Goal: Check status: Check status

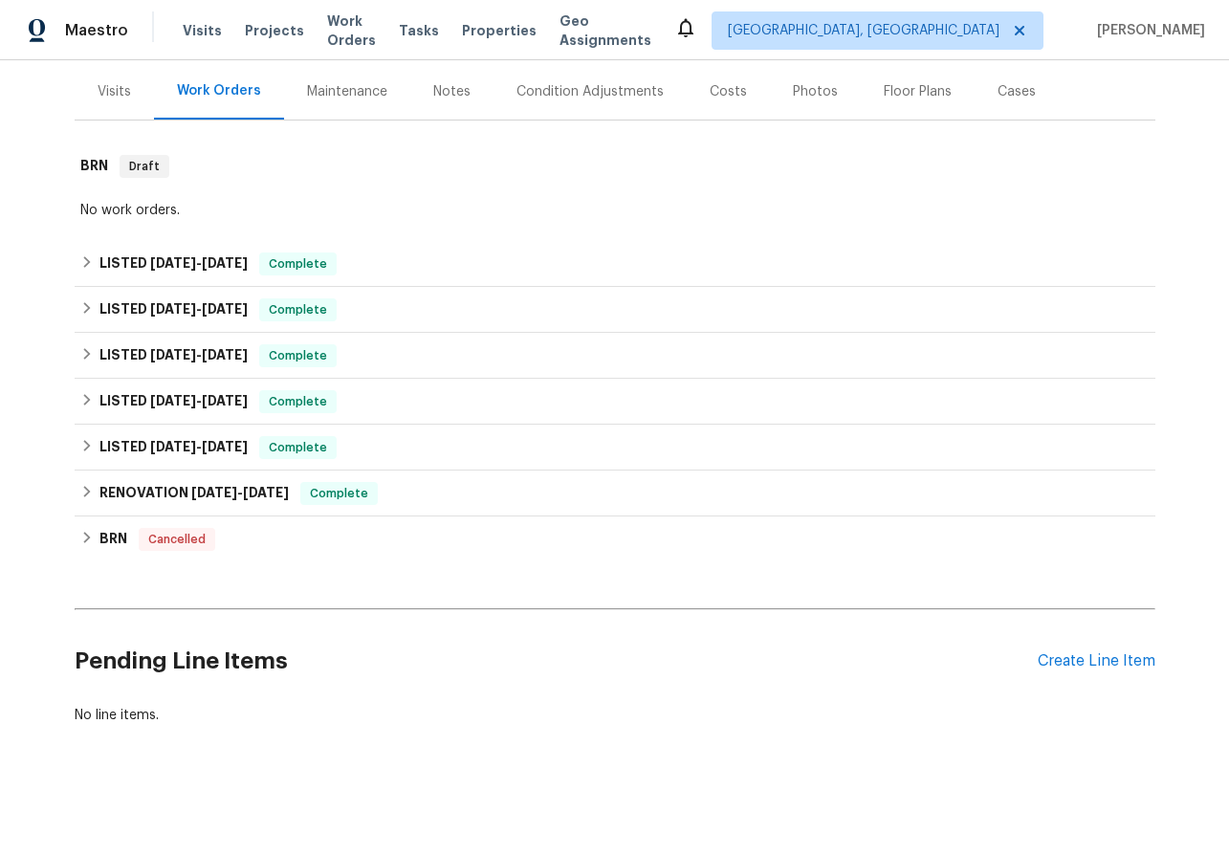
scroll to position [225, 0]
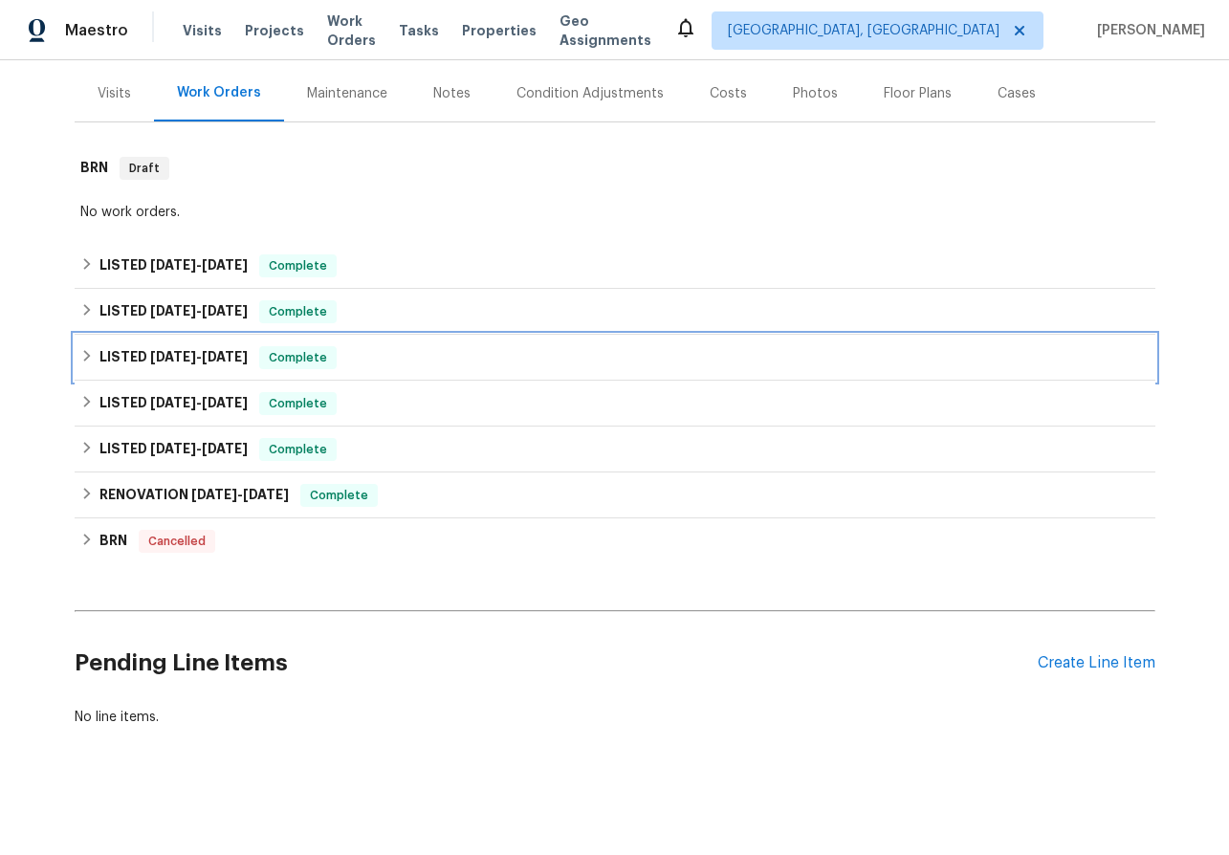
click at [81, 354] on icon at bounding box center [86, 355] width 13 height 13
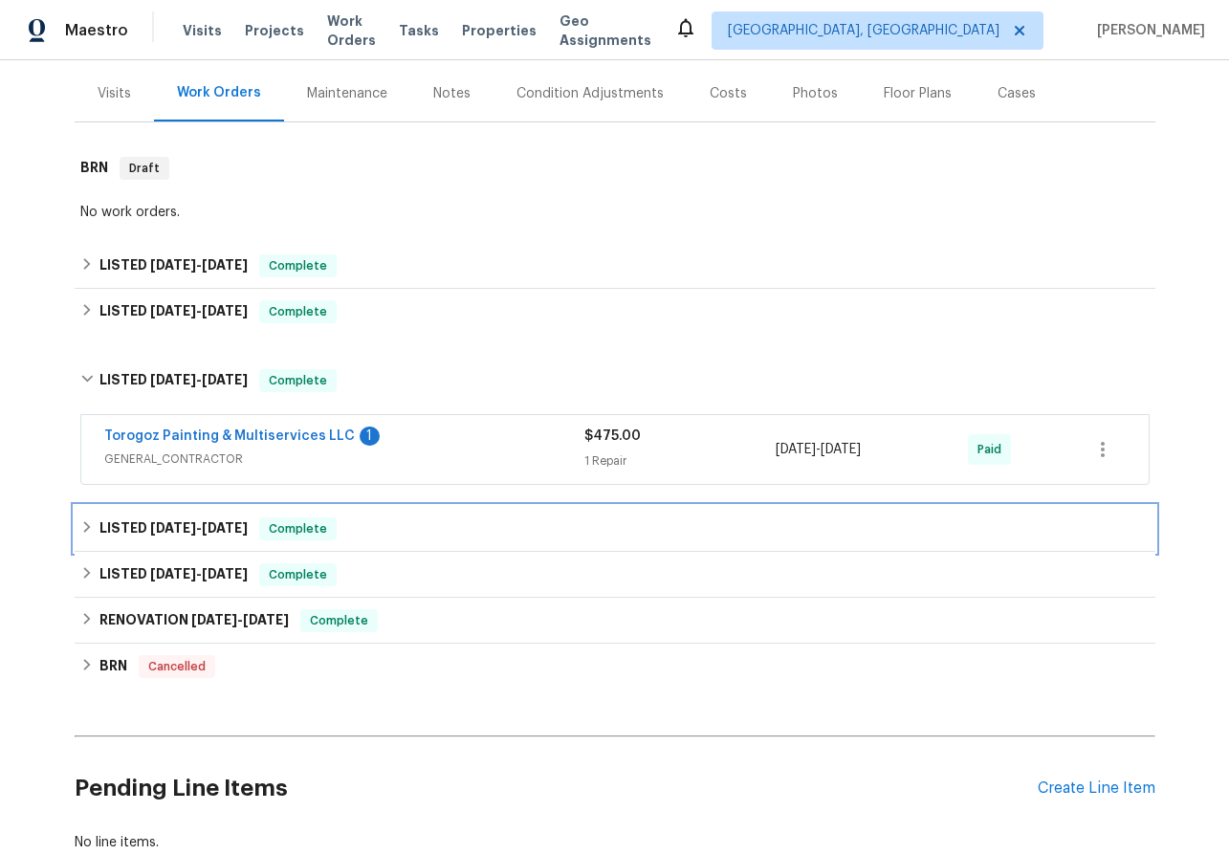
click at [90, 528] on icon at bounding box center [86, 526] width 13 height 13
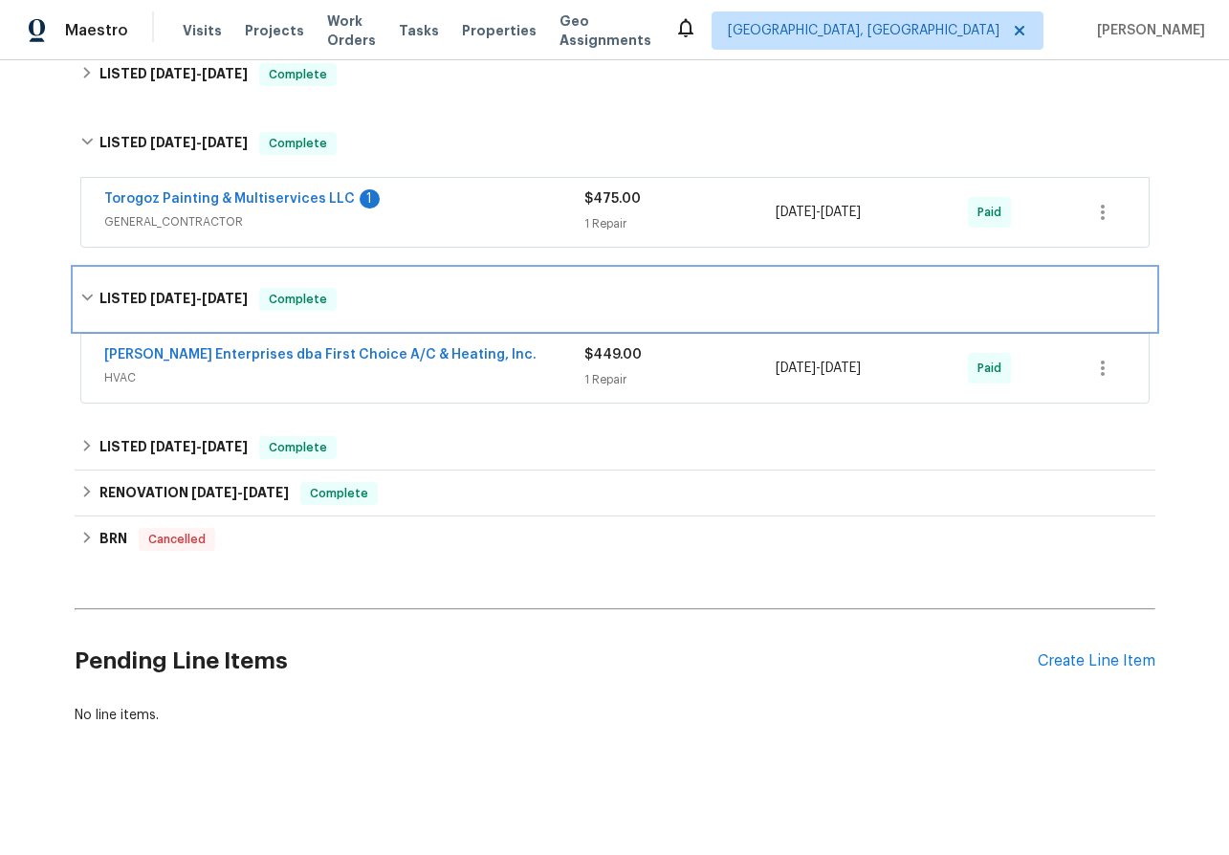
scroll to position [461, 0]
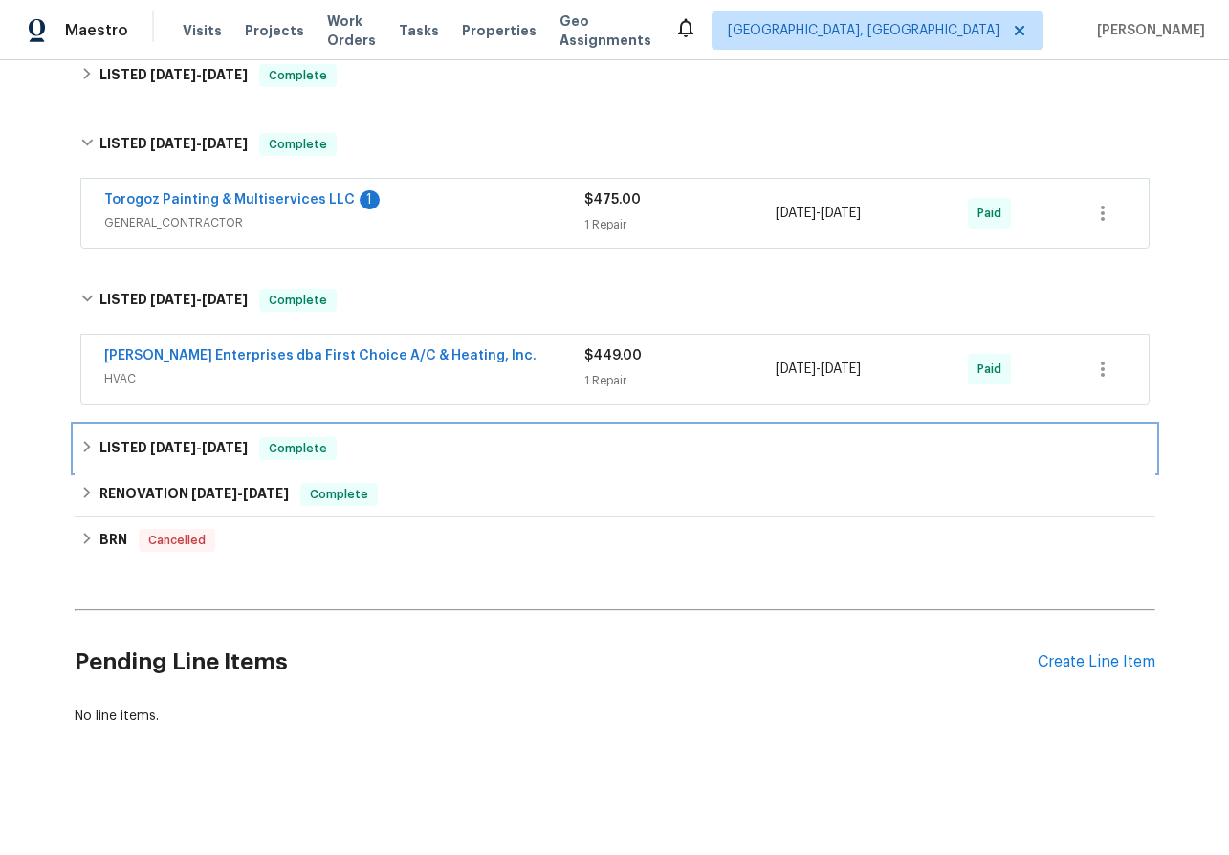
click at [81, 443] on icon at bounding box center [86, 446] width 13 height 13
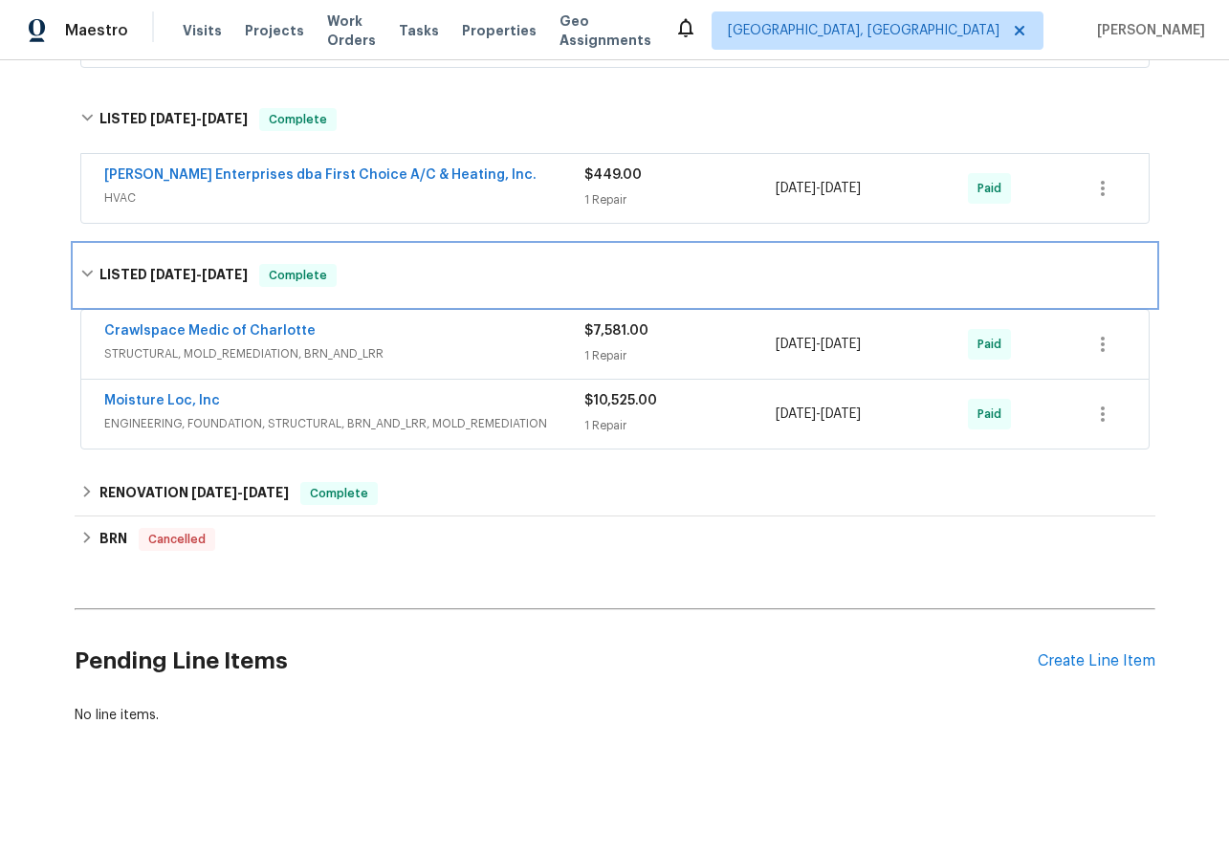
scroll to position [641, 0]
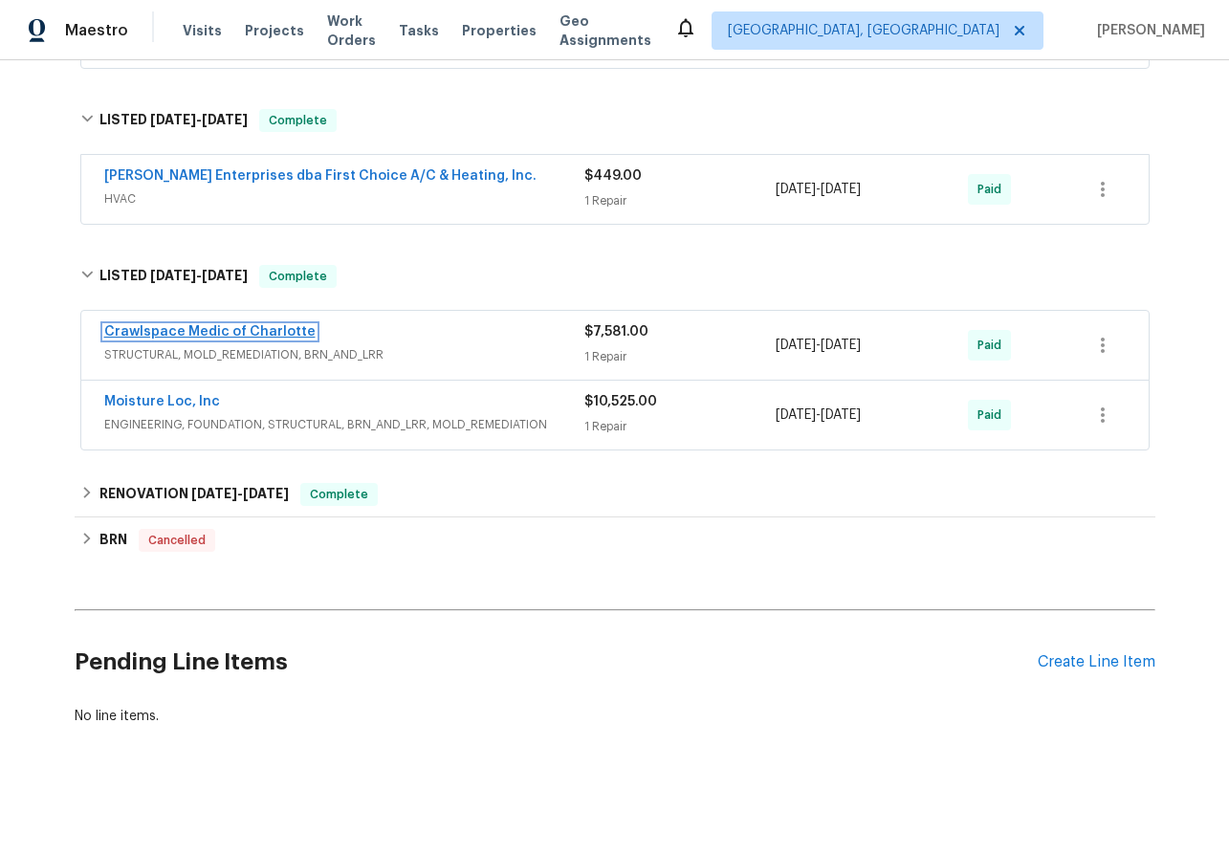
click at [184, 330] on link "Crawlspace Medic of Charlotte" at bounding box center [209, 331] width 211 height 13
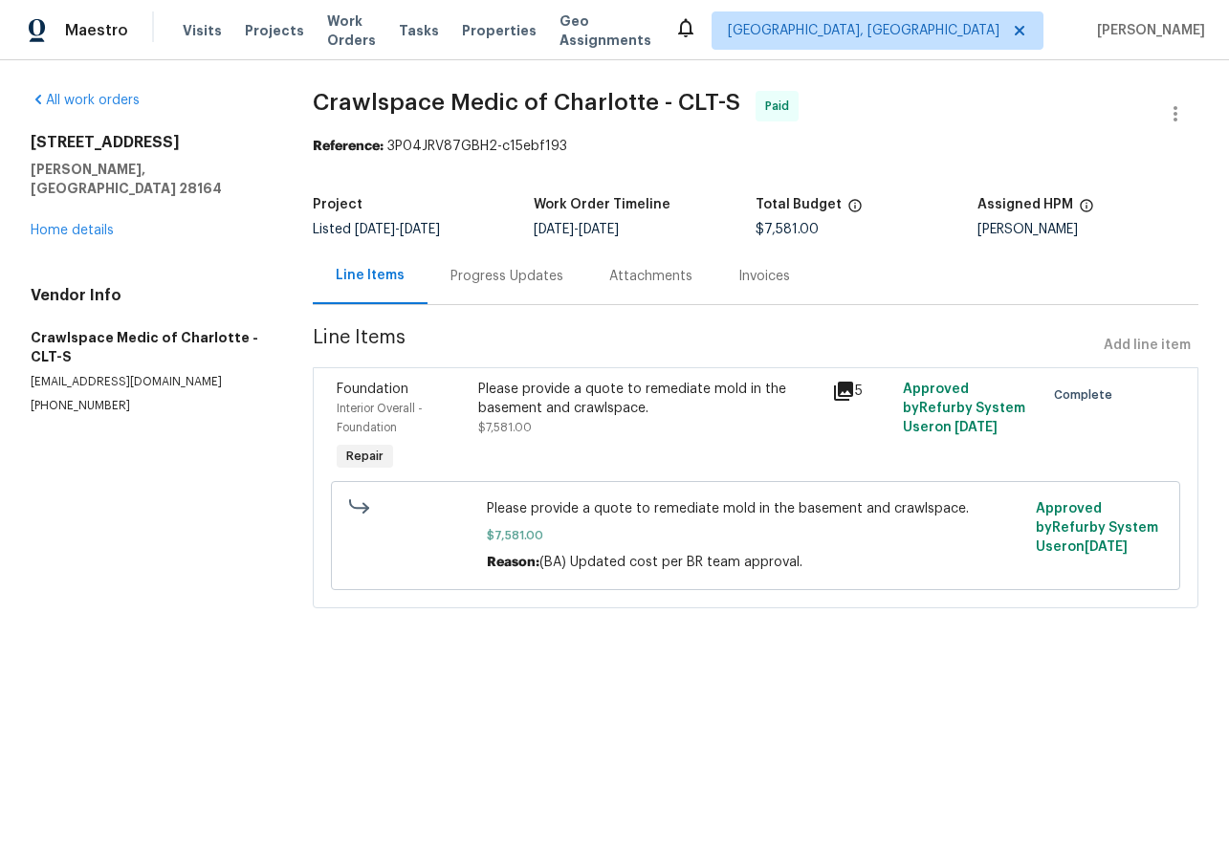
click at [746, 265] on div "Invoices" at bounding box center [764, 276] width 98 height 56
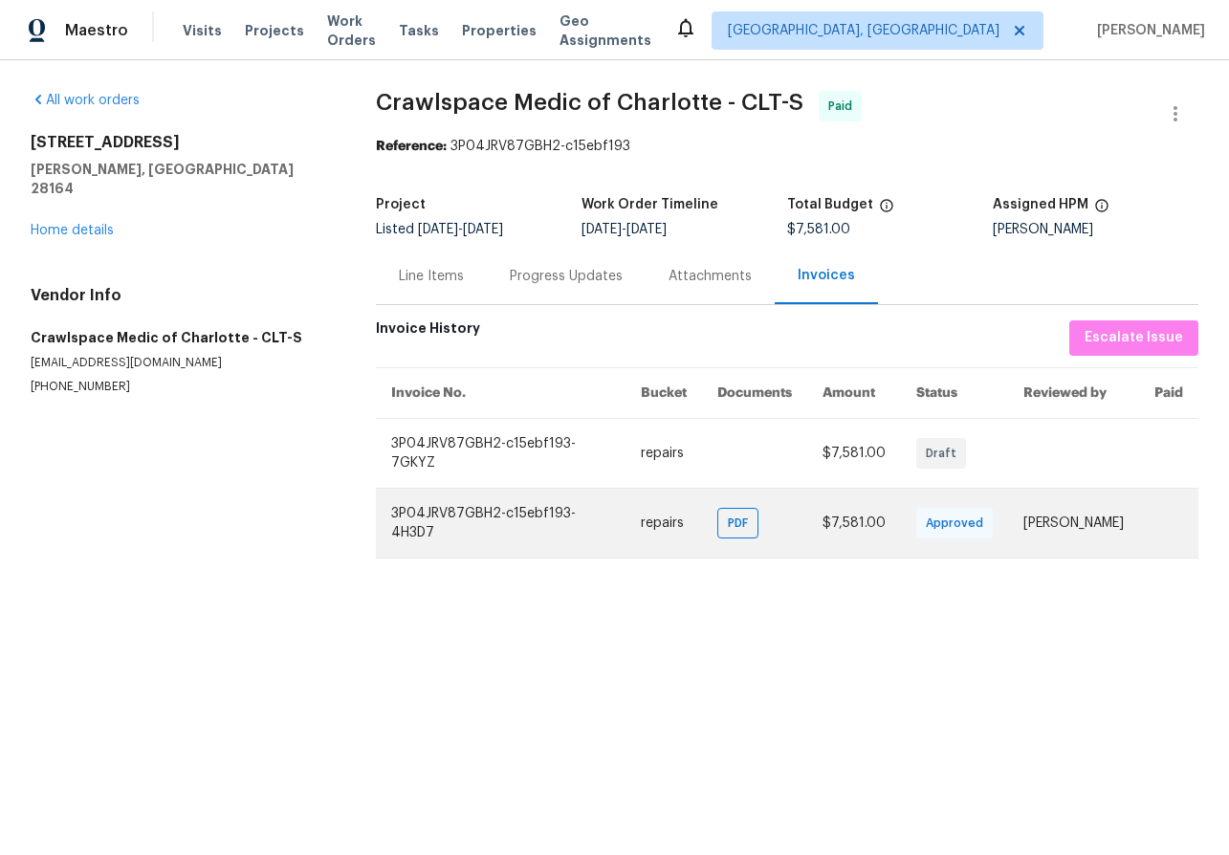
click at [473, 511] on td "3P04JRV87GBH2-c15ebf193-4H3D7" at bounding box center [501, 523] width 250 height 70
click at [728, 528] on span "PDF" at bounding box center [742, 523] width 28 height 19
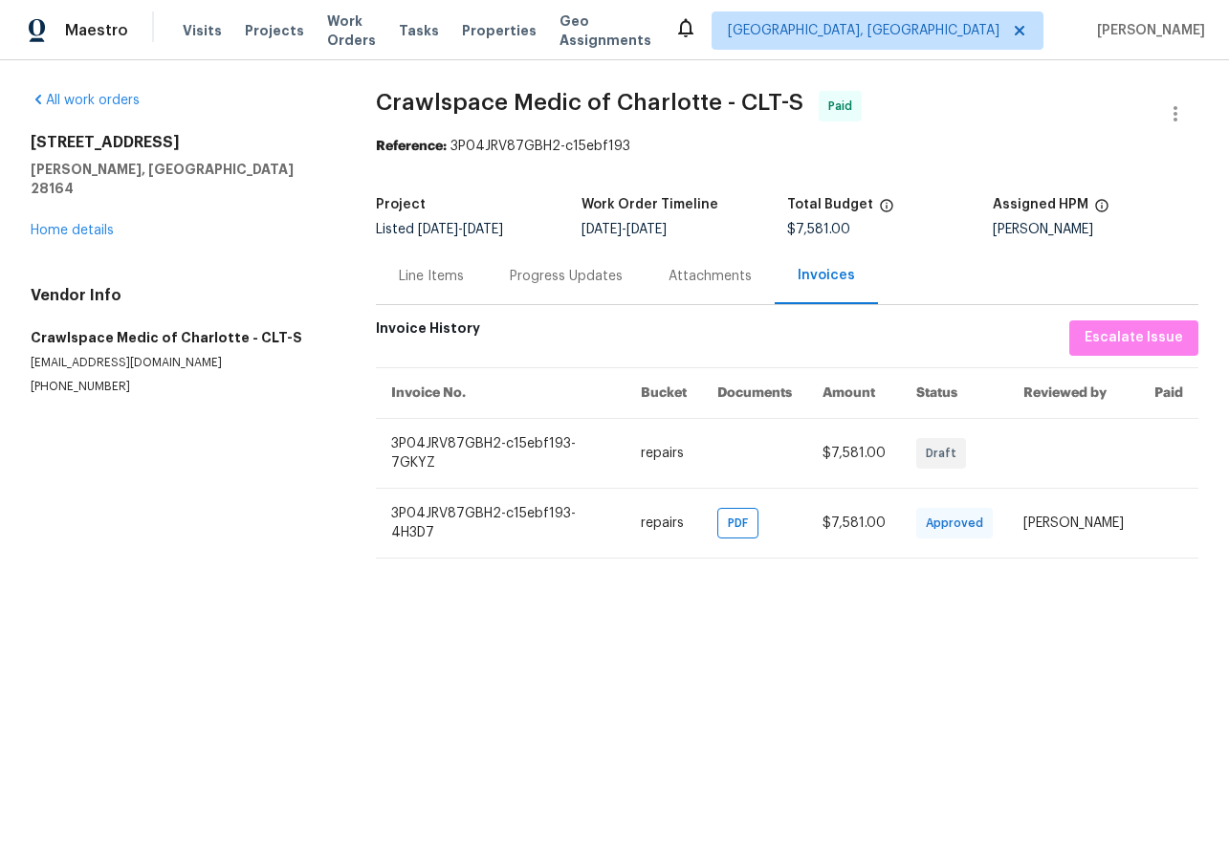
drag, startPoint x: 32, startPoint y: 142, endPoint x: 187, endPoint y: 145, distance: 155.0
click at [187, 145] on h2 "[STREET_ADDRESS]" at bounding box center [180, 142] width 299 height 19
copy h2 "[STREET_ADDRESS]"
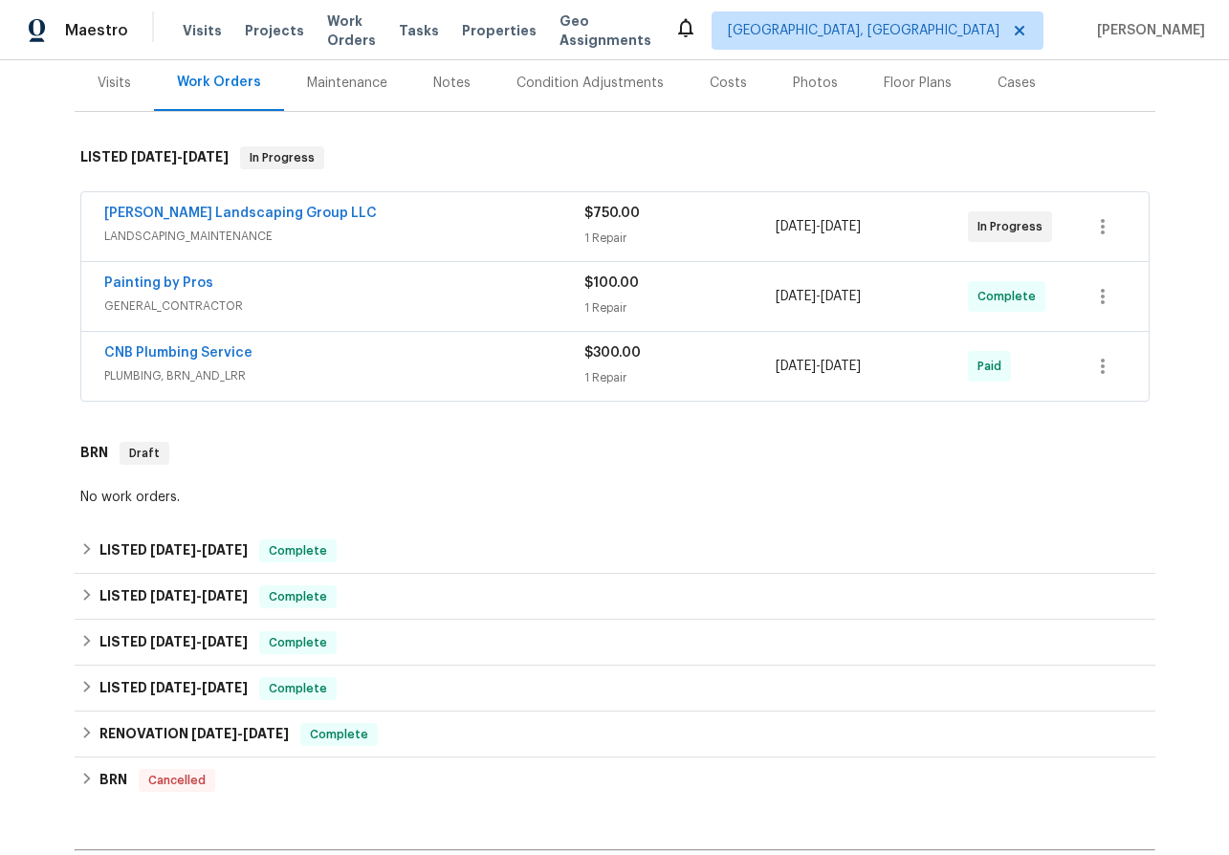
scroll to position [236, 0]
click at [178, 208] on link "[PERSON_NAME] Landscaping Group LLC" at bounding box center [240, 212] width 273 height 13
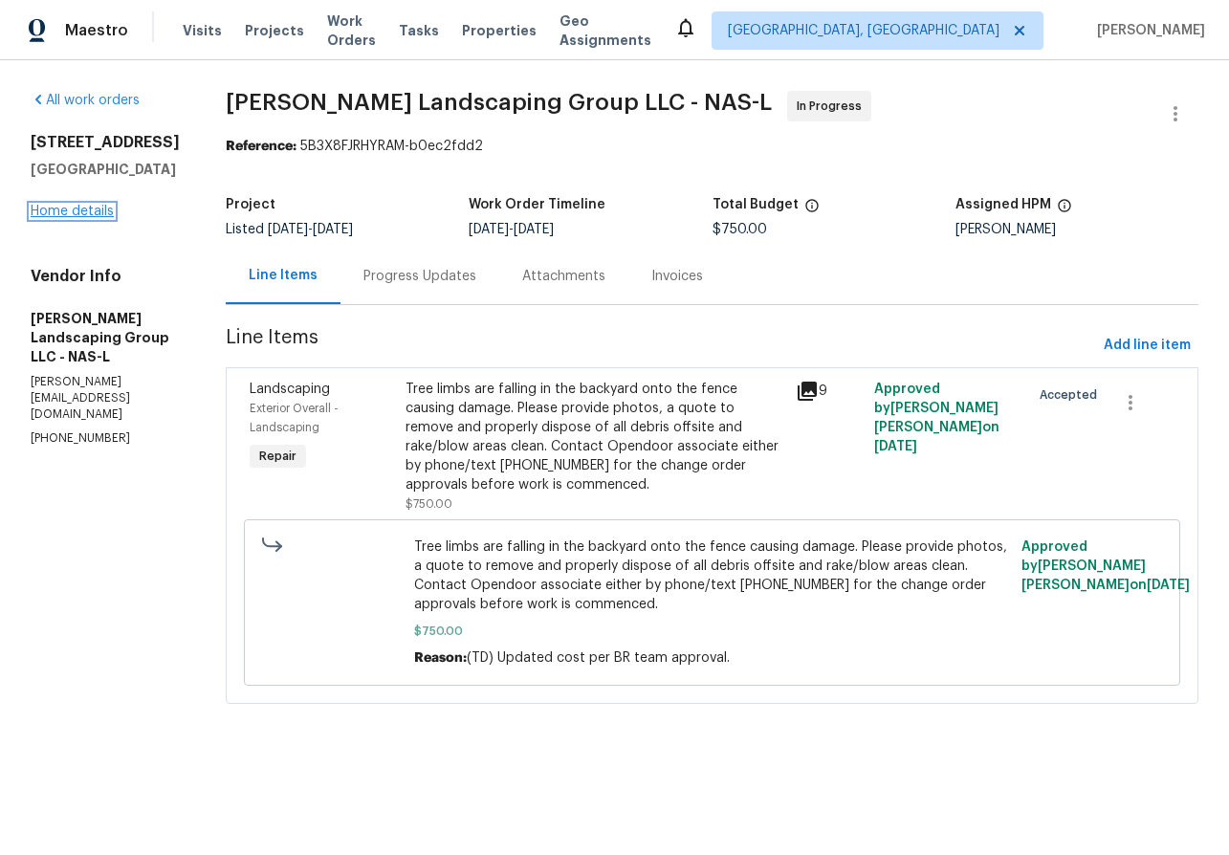
click at [90, 207] on link "Home details" at bounding box center [72, 211] width 83 height 13
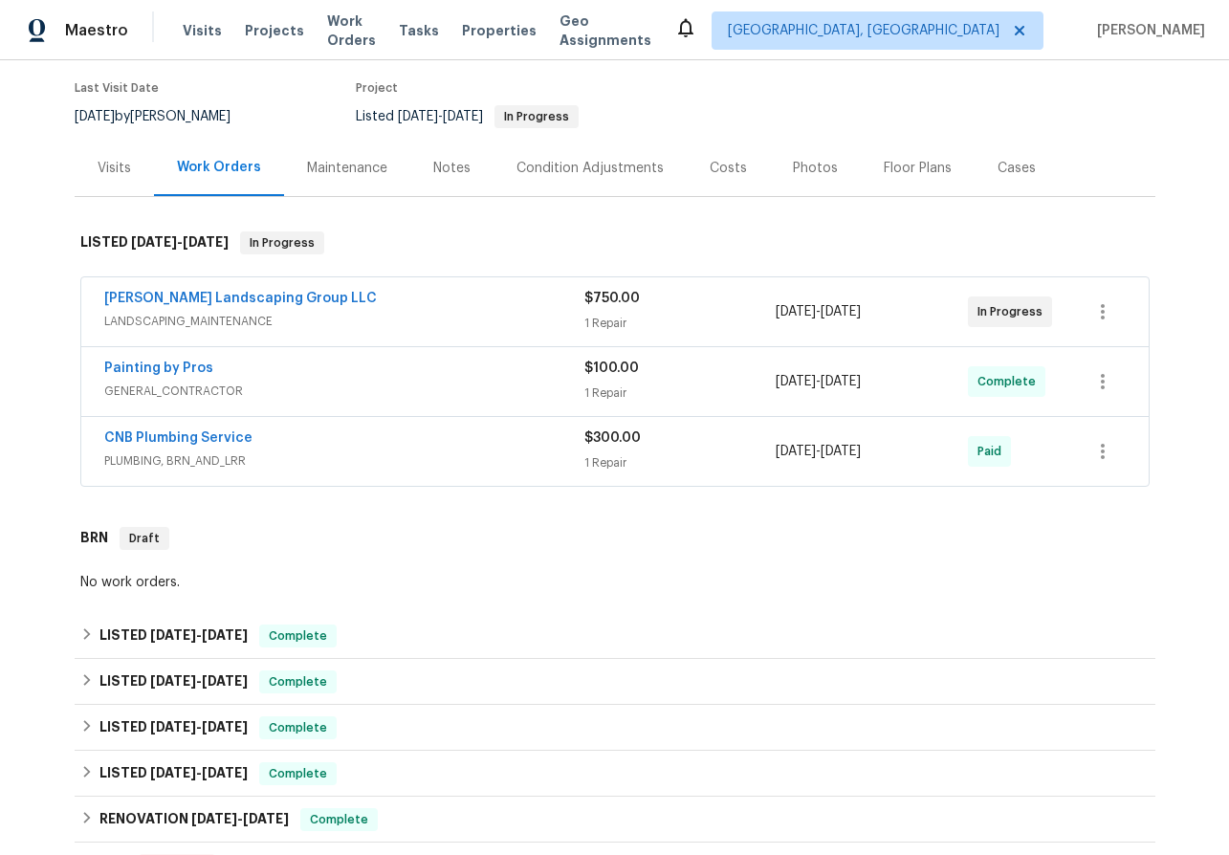
scroll to position [149, 0]
click at [177, 362] on link "Painting by Pros" at bounding box center [158, 368] width 109 height 13
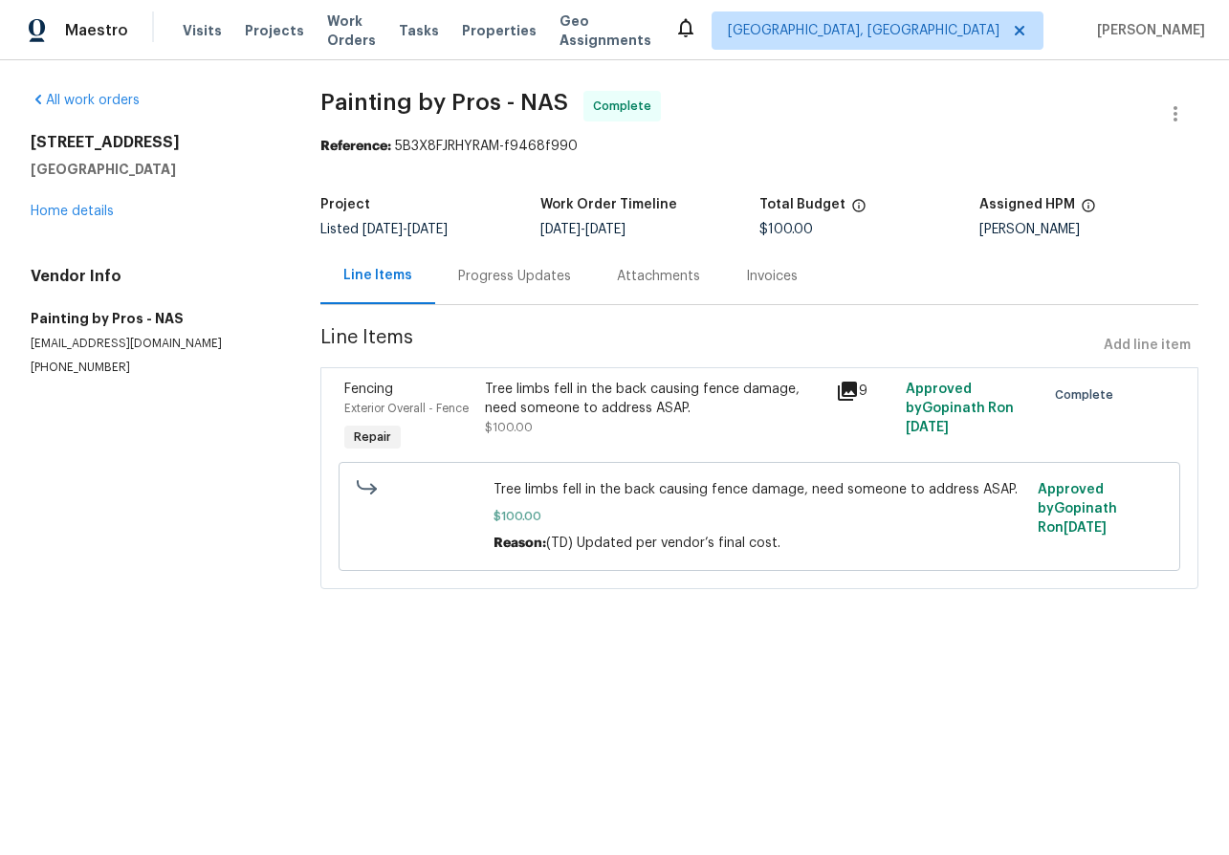
click at [502, 280] on div "Progress Updates" at bounding box center [514, 276] width 113 height 19
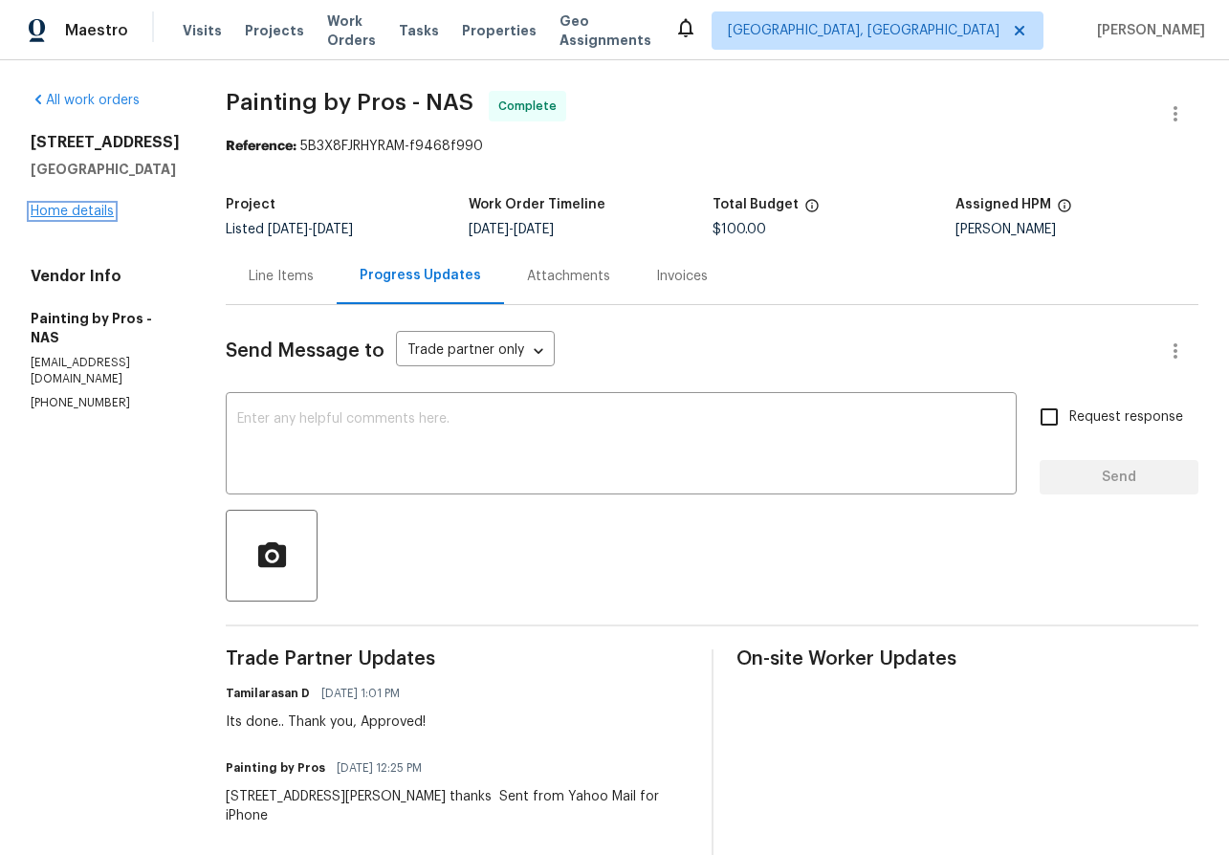
click at [80, 211] on link "Home details" at bounding box center [72, 211] width 83 height 13
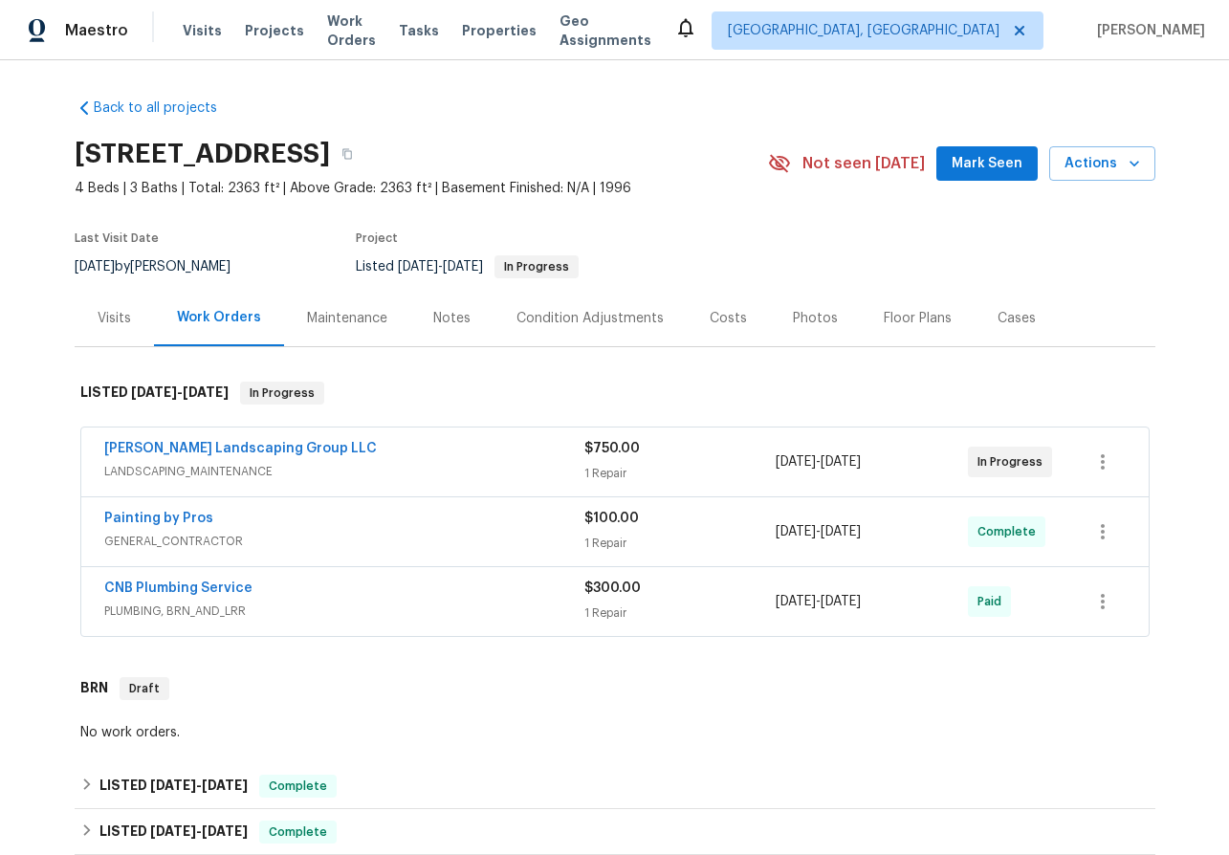
scroll to position [141, 0]
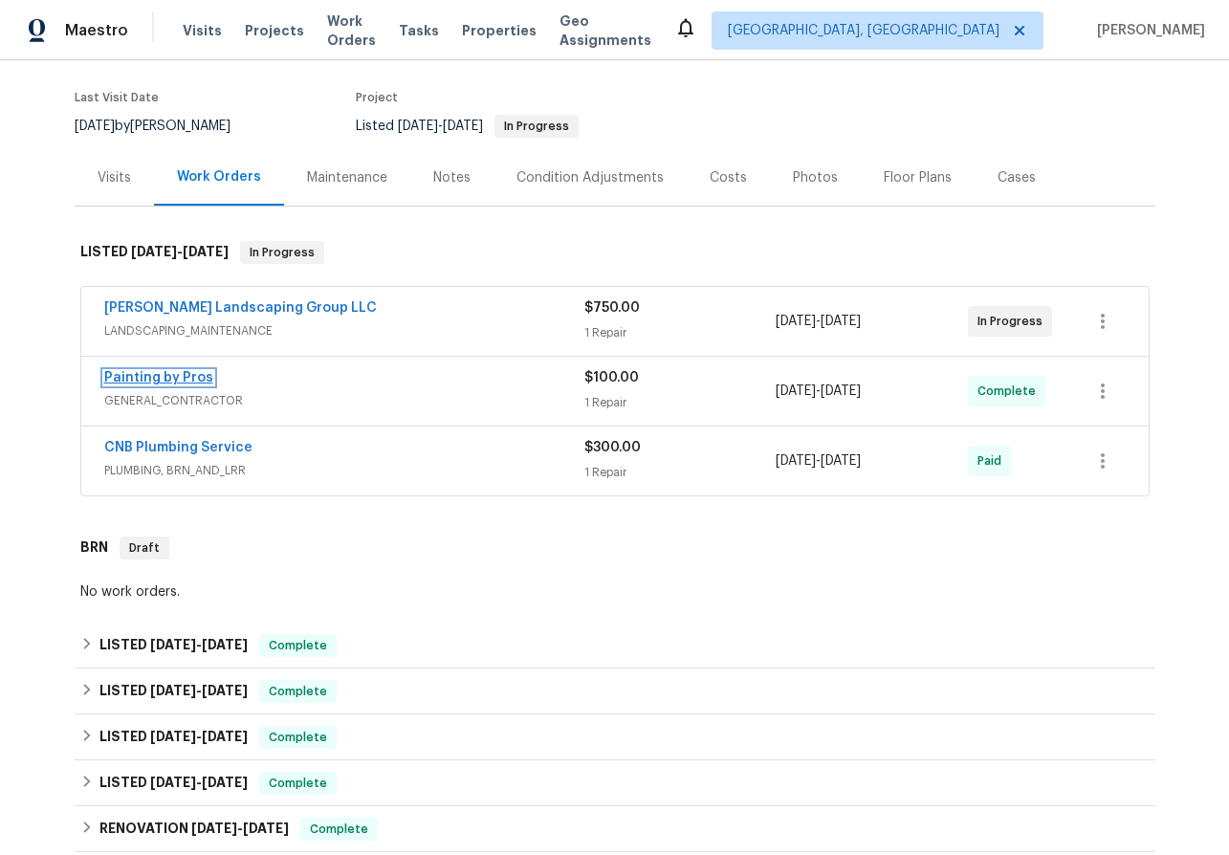
click at [185, 371] on link "Painting by Pros" at bounding box center [158, 377] width 109 height 13
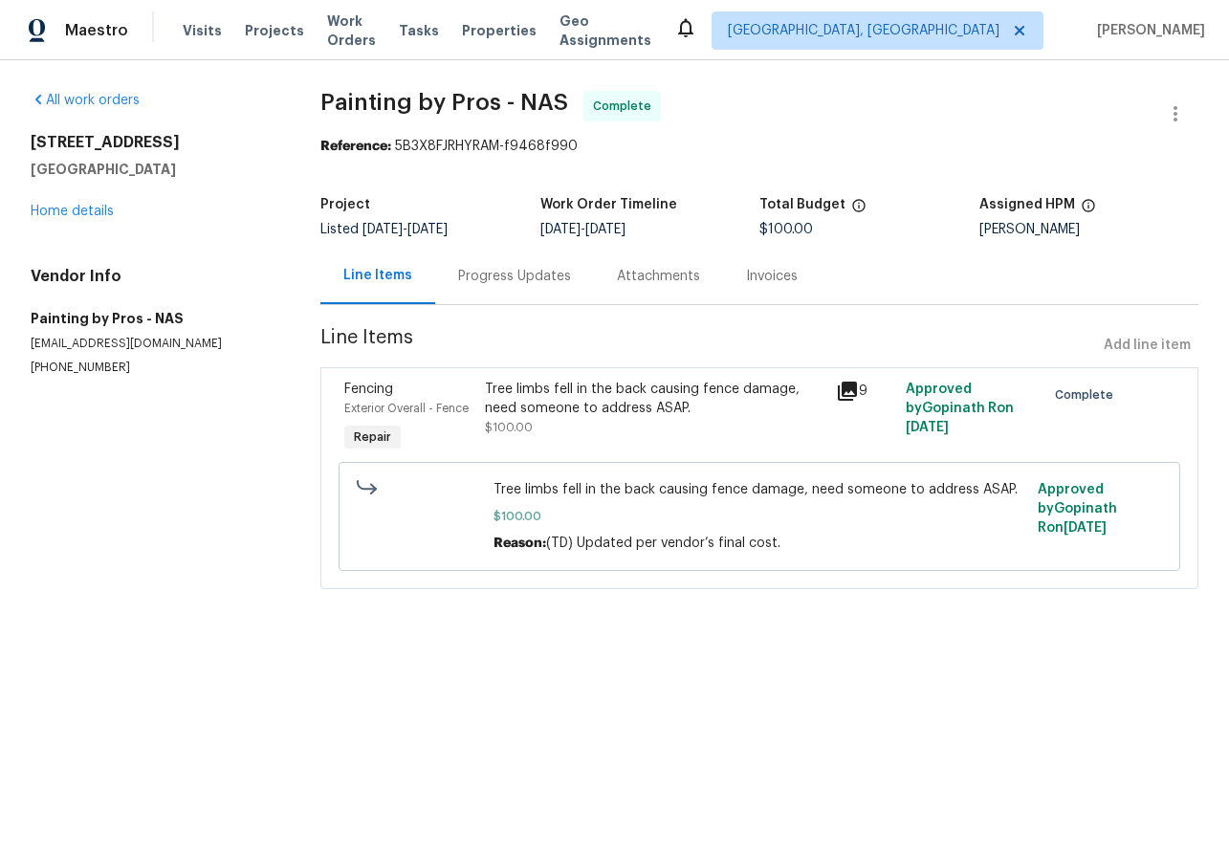
click at [846, 387] on icon at bounding box center [847, 391] width 19 height 19
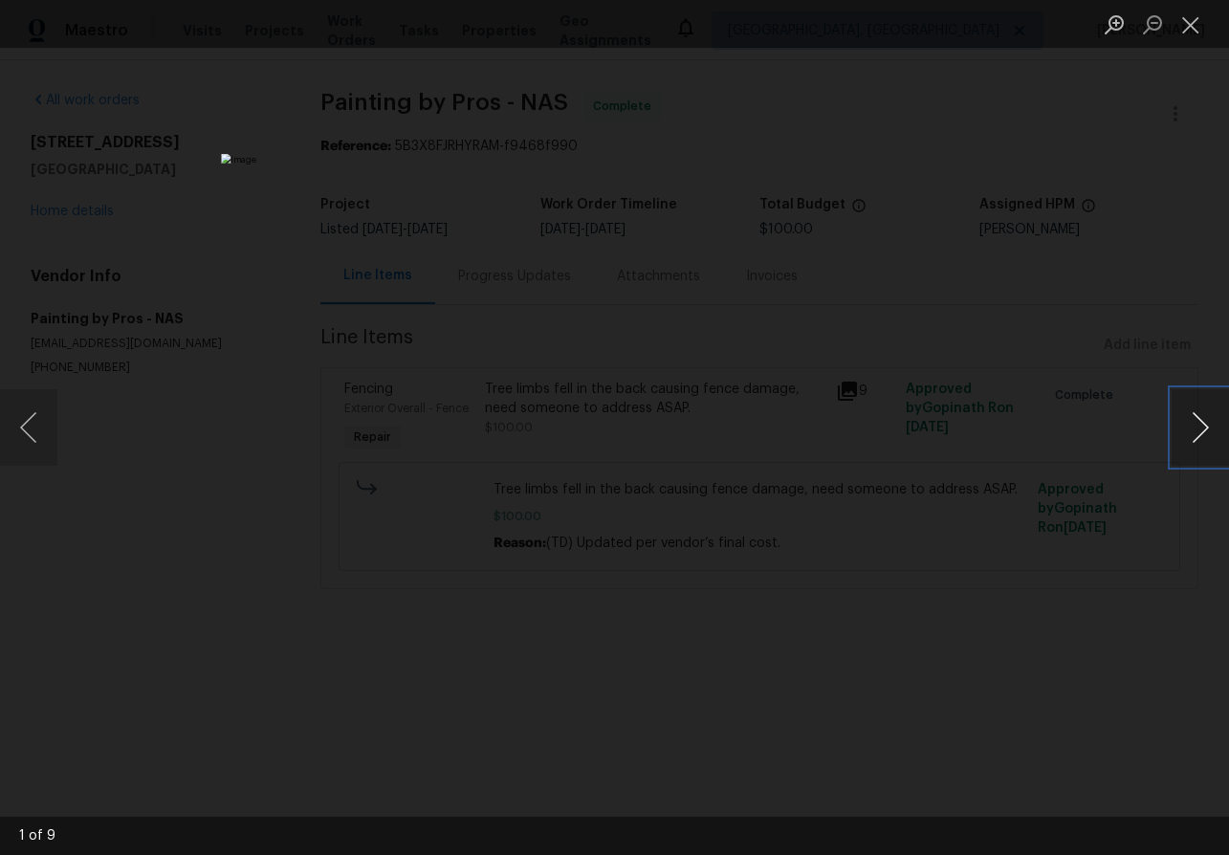
click at [1194, 421] on button "Next image" at bounding box center [1200, 427] width 57 height 77
click at [1194, 420] on button "Next image" at bounding box center [1200, 427] width 57 height 77
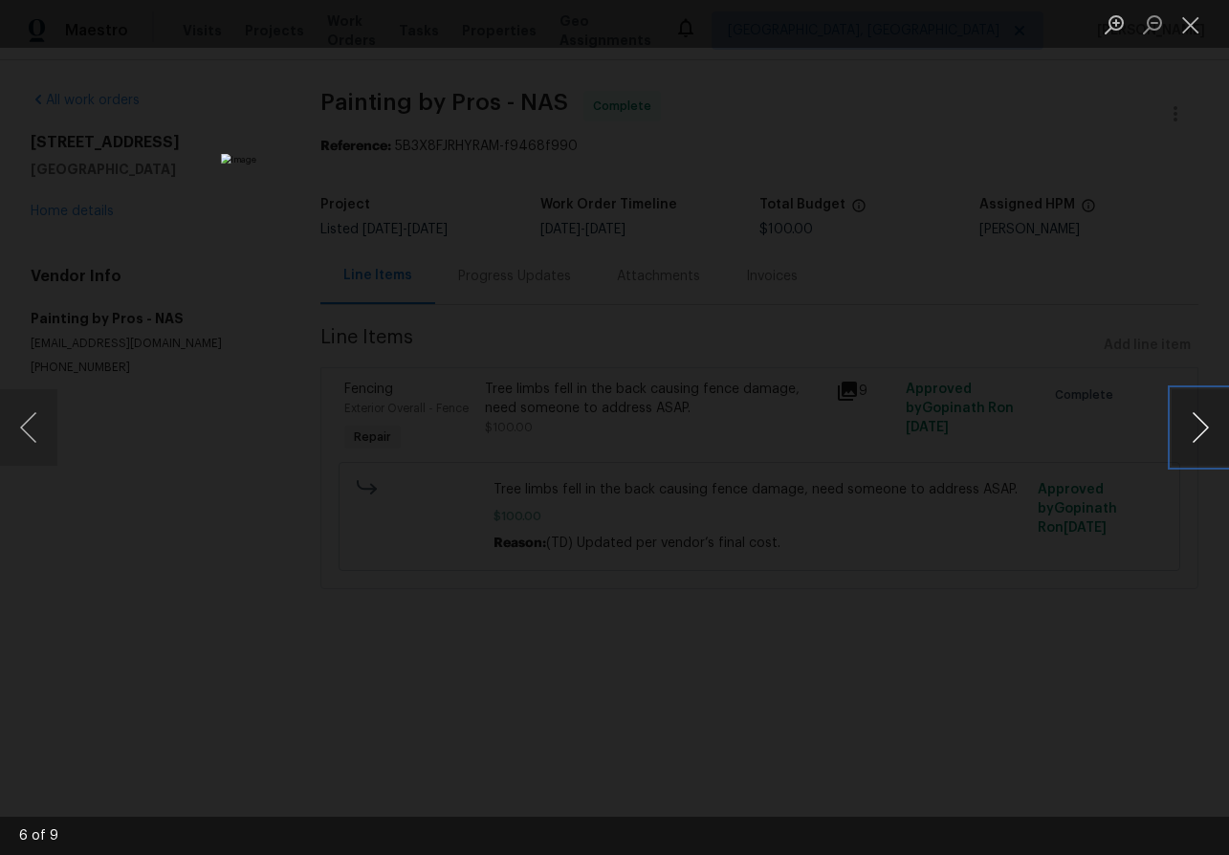
click at [1194, 420] on button "Next image" at bounding box center [1200, 427] width 57 height 77
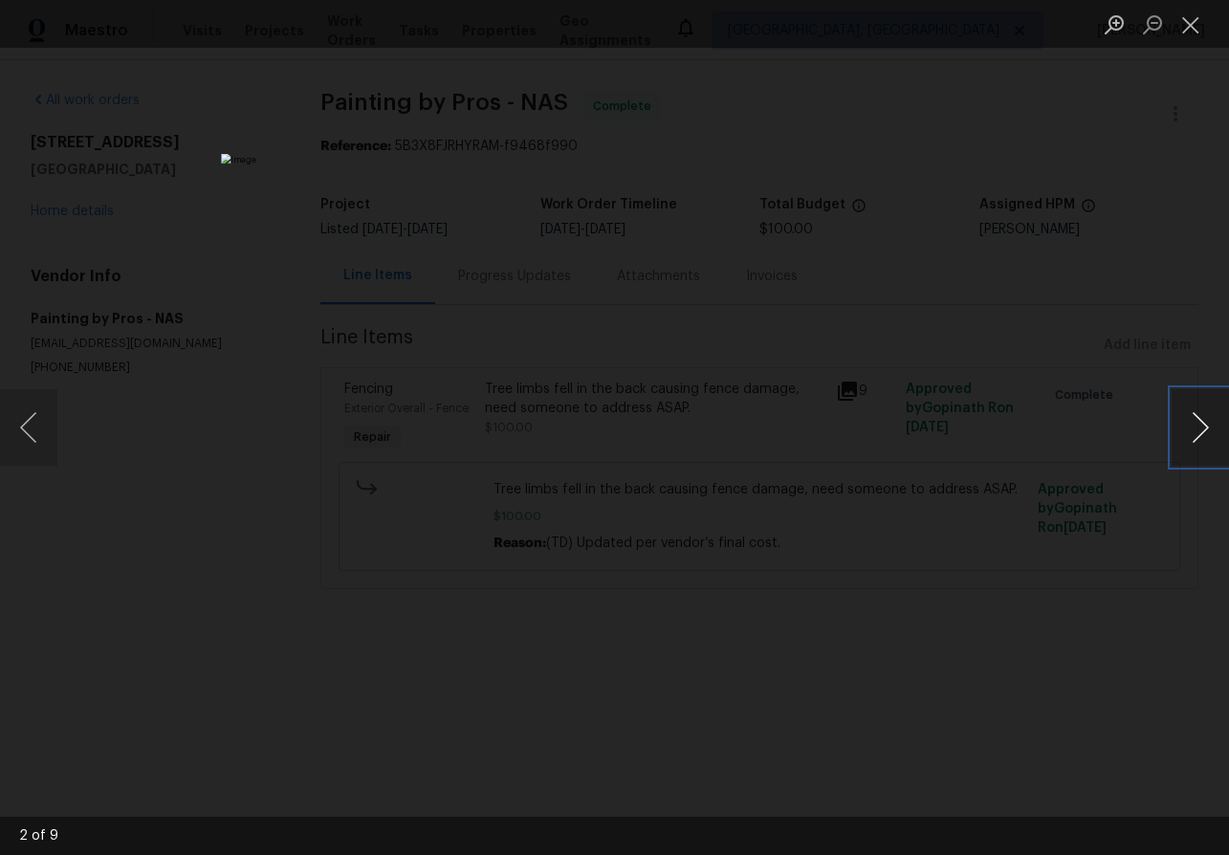
click at [1194, 420] on button "Next image" at bounding box center [1200, 427] width 57 height 77
click at [1190, 30] on button "Close lightbox" at bounding box center [1191, 24] width 38 height 33
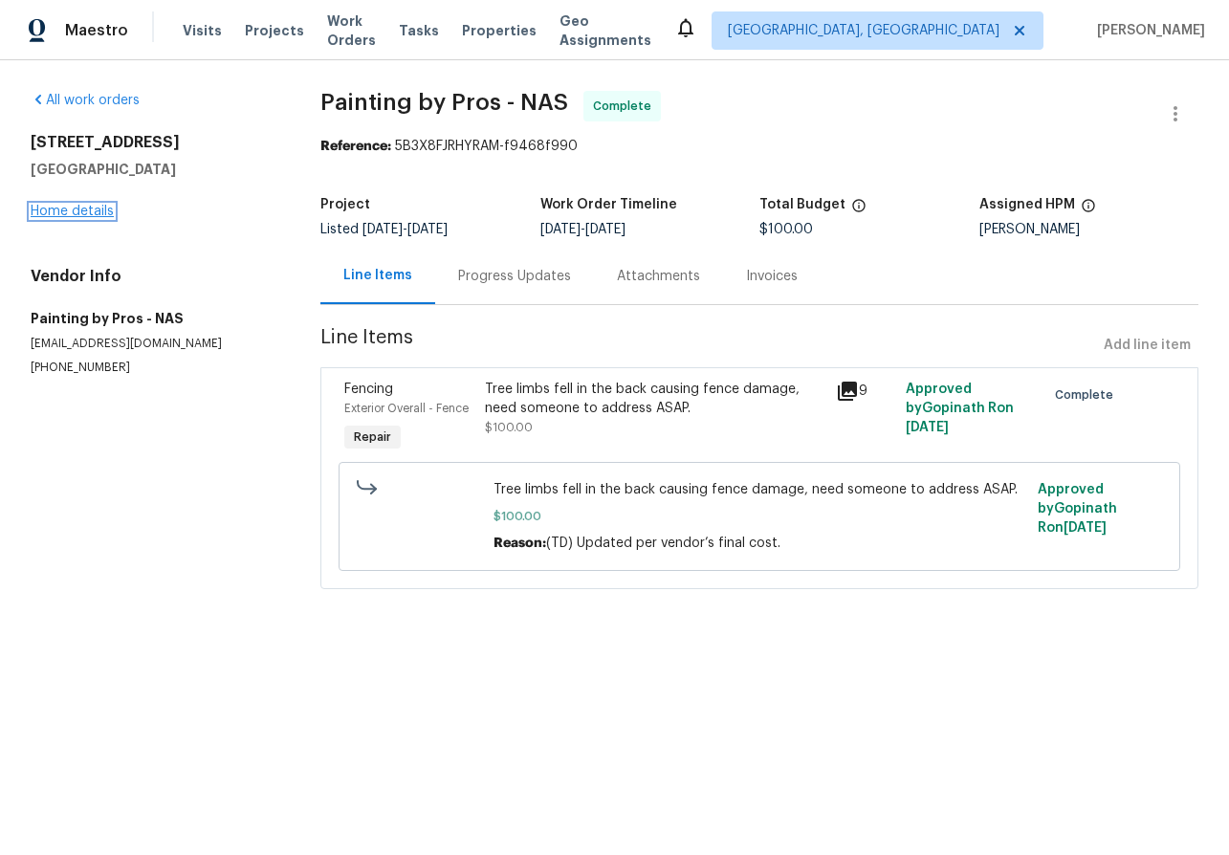
click at [76, 211] on link "Home details" at bounding box center [72, 211] width 83 height 13
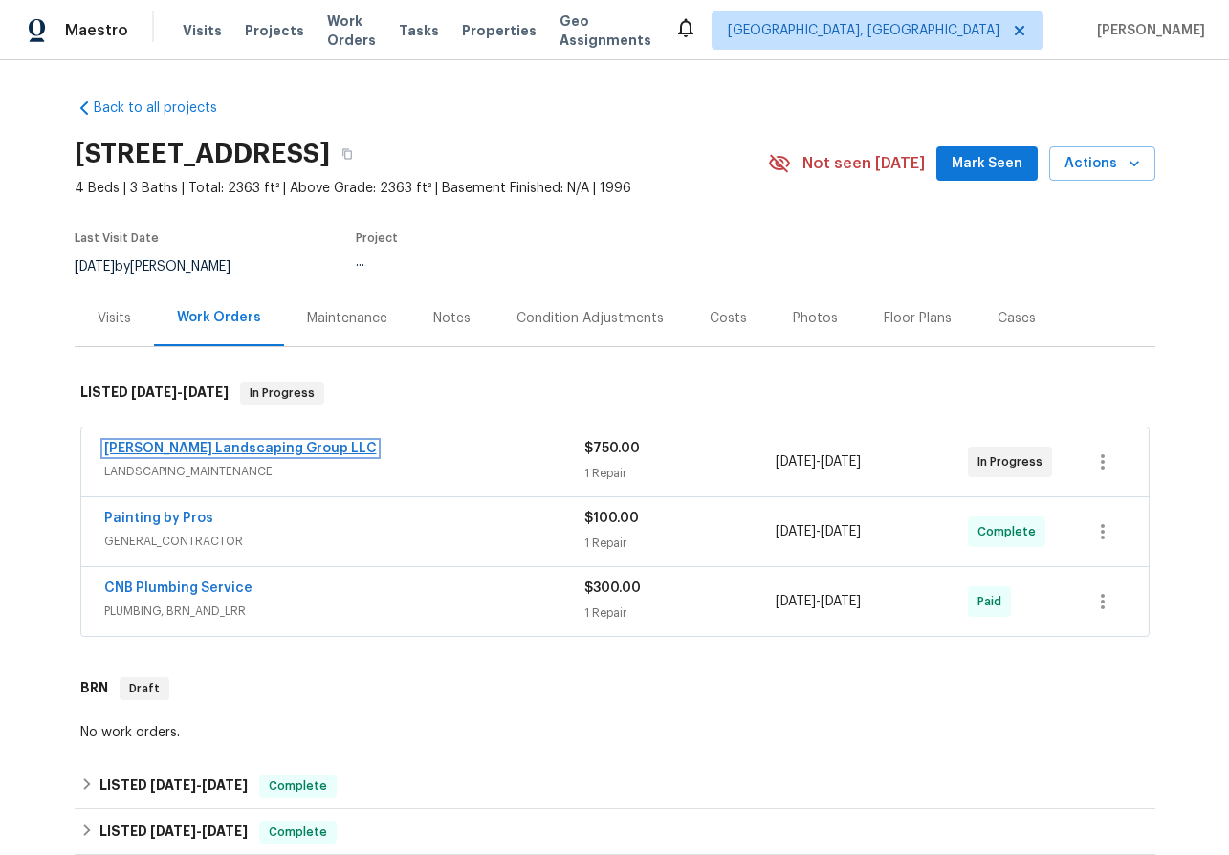
click at [169, 448] on link "Sandoval Landscaping Group LLC" at bounding box center [240, 448] width 273 height 13
